Goal: Task Accomplishment & Management: Manage account settings

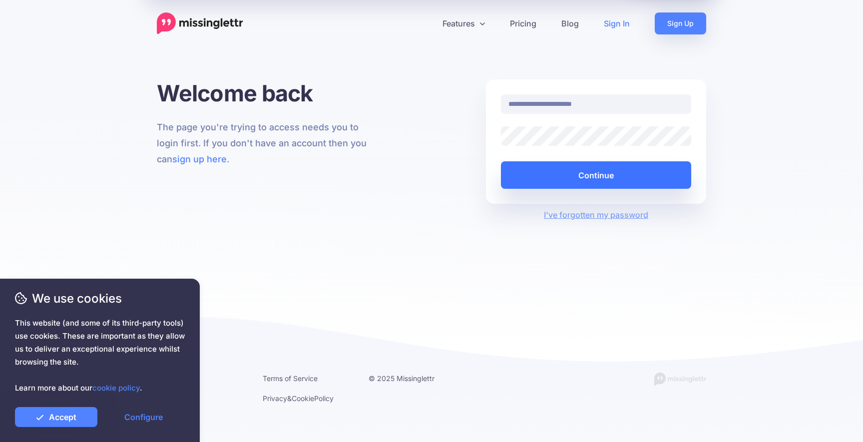
click at [550, 184] on button "Continue" at bounding box center [596, 174] width 190 height 27
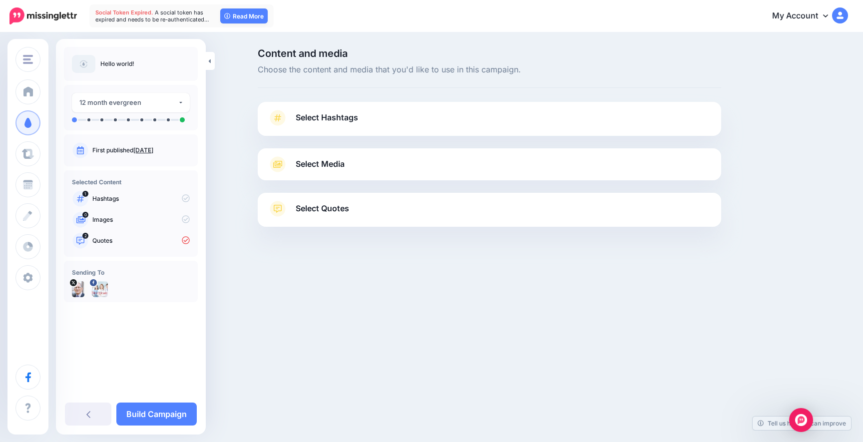
click at [633, 293] on div "Western [US_STATE] Healthcare News Western [US_STATE] Healt… Healthcare Busines…" at bounding box center [431, 221] width 863 height 442
click at [97, 417] on link at bounding box center [88, 414] width 46 height 23
click at [95, 413] on link at bounding box center [88, 414] width 46 height 23
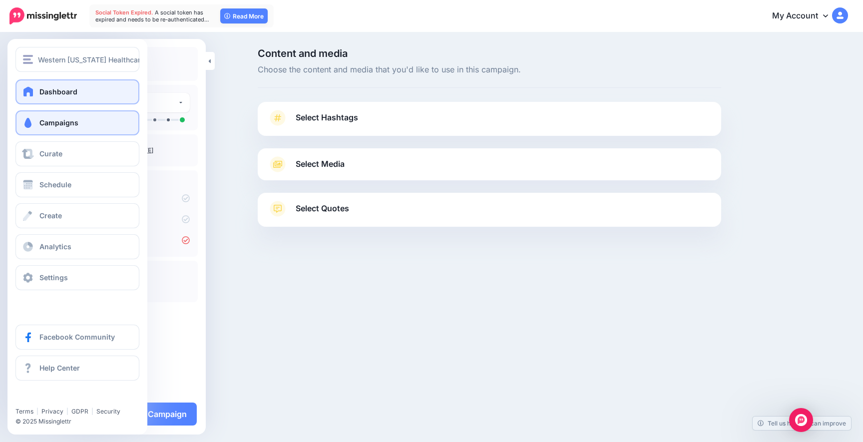
click at [17, 83] on link "Dashboard" at bounding box center [77, 91] width 124 height 25
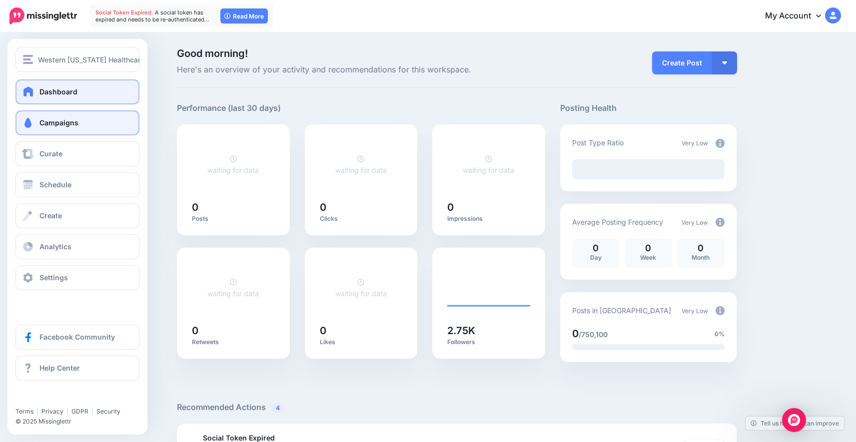
click at [51, 127] on link "Campaigns" at bounding box center [77, 122] width 124 height 25
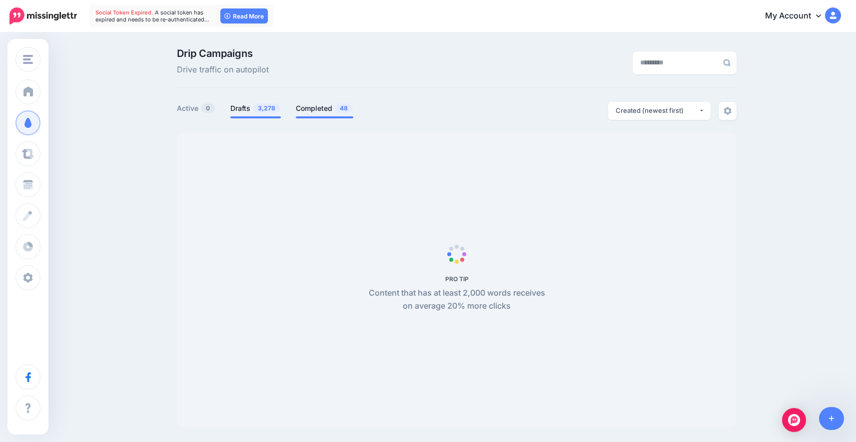
click at [308, 107] on link "Completed 48" at bounding box center [324, 108] width 57 height 12
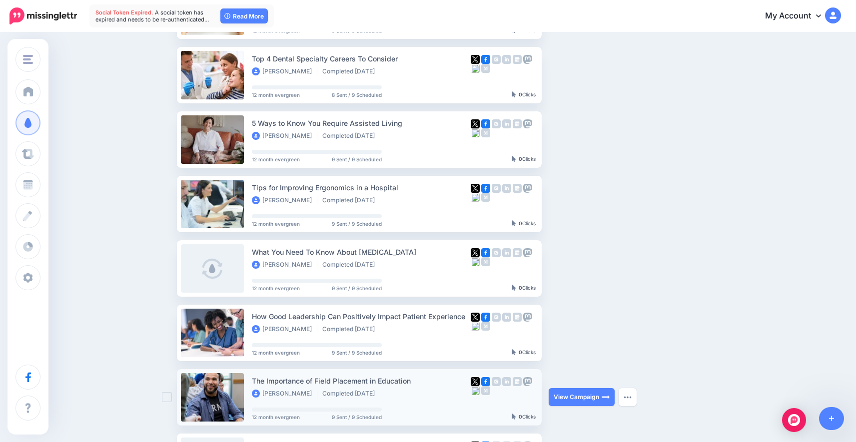
scroll to position [148, 0]
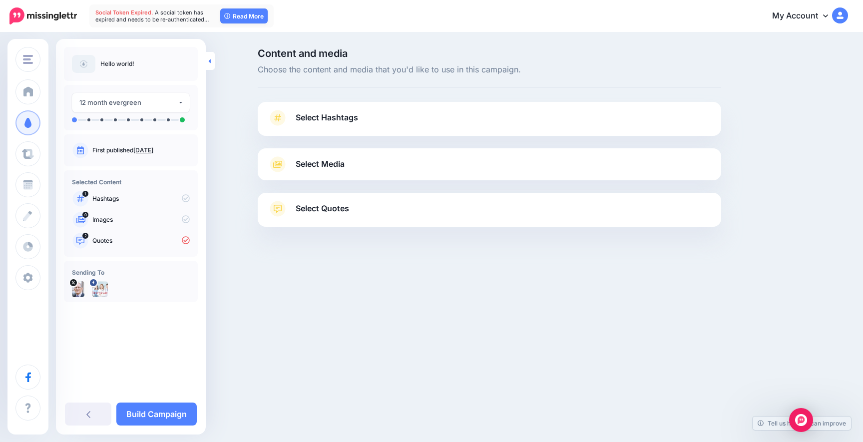
click at [209, 61] on icon at bounding box center [210, 61] width 2 height 4
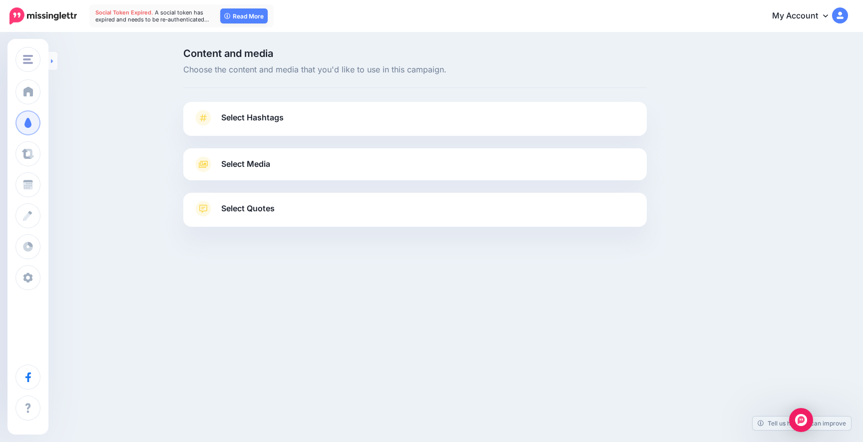
click at [55, 58] on link at bounding box center [52, 61] width 9 height 18
